Goal: Information Seeking & Learning: Check status

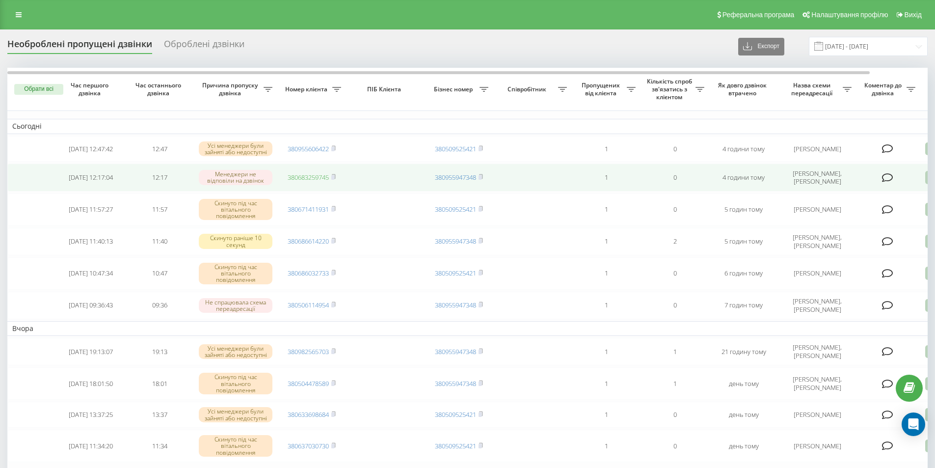
drag, startPoint x: 332, startPoint y: 177, endPoint x: 311, endPoint y: 177, distance: 21.1
click at [332, 177] on icon at bounding box center [333, 177] width 4 height 6
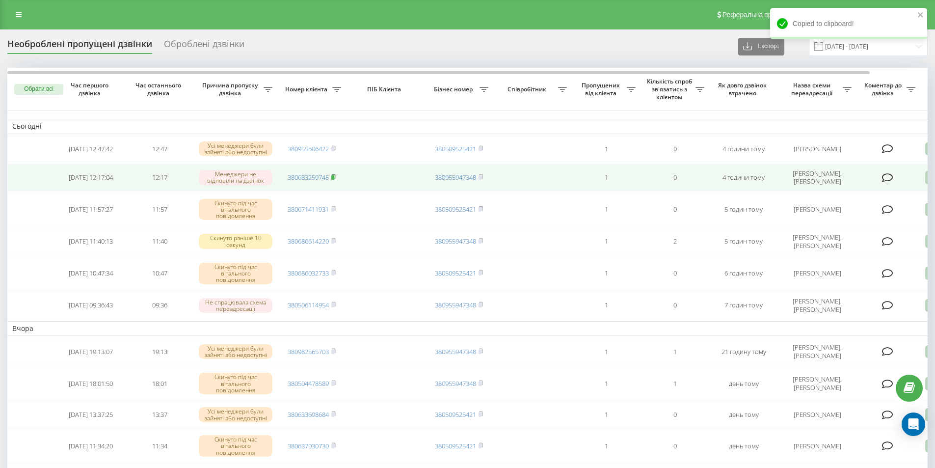
click at [334, 178] on rect at bounding box center [332, 177] width 3 height 4
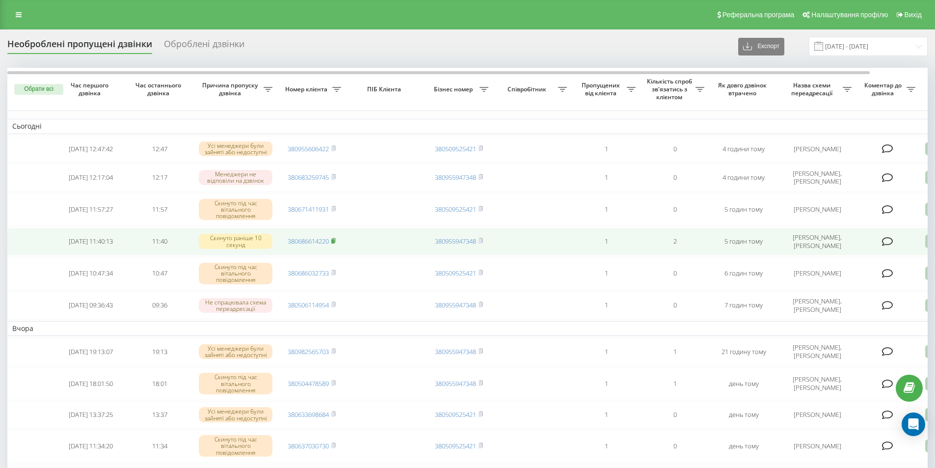
click at [335, 242] on icon at bounding box center [333, 240] width 3 height 4
click at [925, 243] on icon at bounding box center [931, 241] width 12 height 13
click at [832, 260] on span "Не вдалося зв'язатися" at bounding box center [842, 256] width 75 height 9
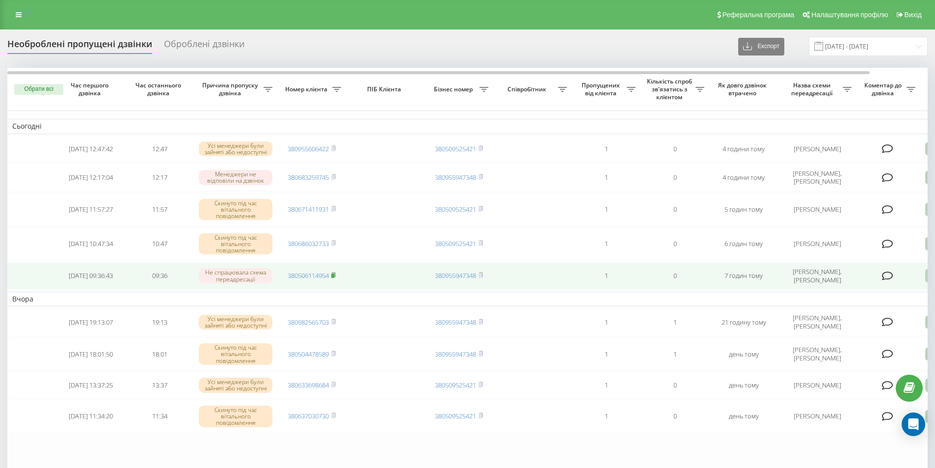
click at [334, 277] on rect at bounding box center [332, 275] width 3 height 4
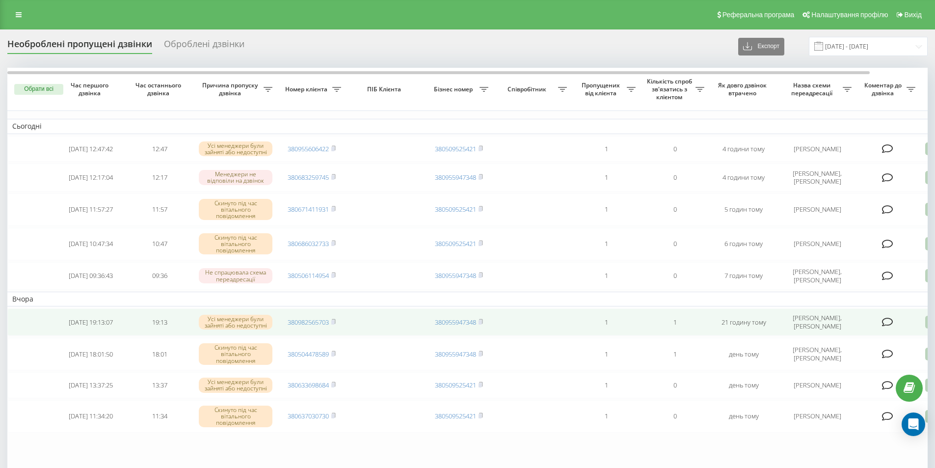
click at [336, 328] on td "380982565703" at bounding box center [311, 321] width 69 height 27
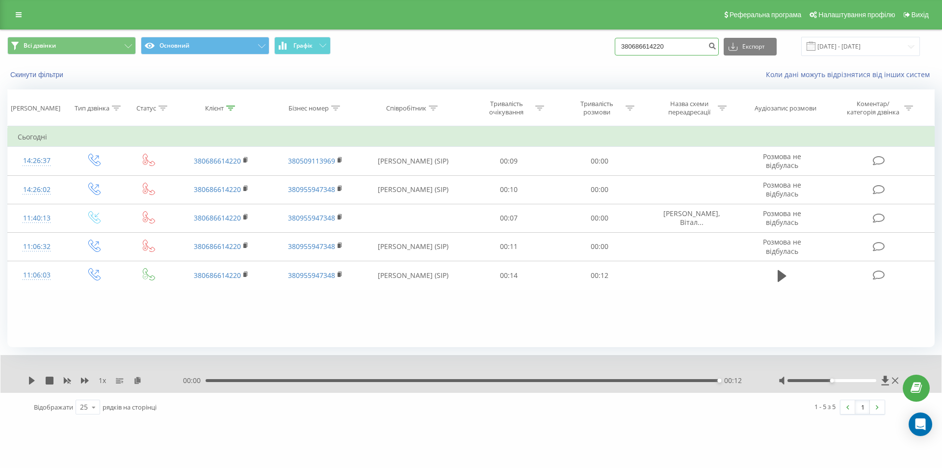
click at [680, 44] on input "380686614220" at bounding box center [667, 47] width 104 height 18
paste input "5851613"
type input "380685851613"
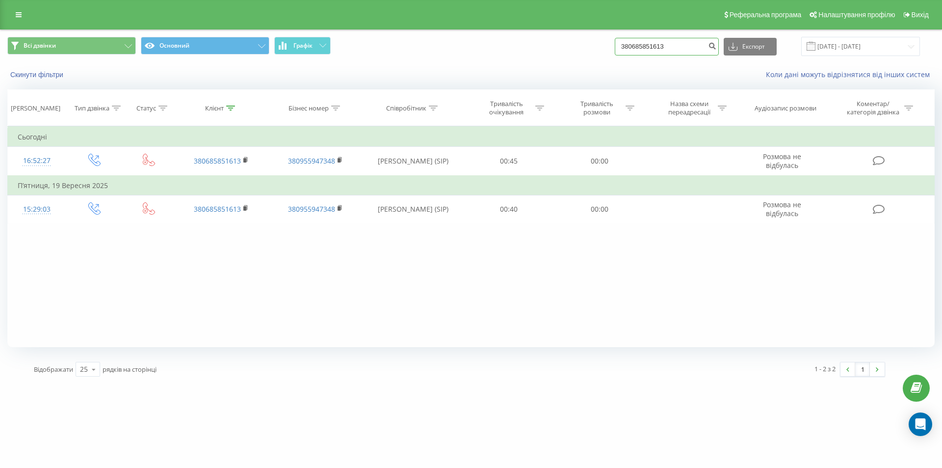
click at [652, 48] on input "380685851613" at bounding box center [667, 47] width 104 height 18
paste input "991354188"
type input "380991354188"
